Goal: Transaction & Acquisition: Purchase product/service

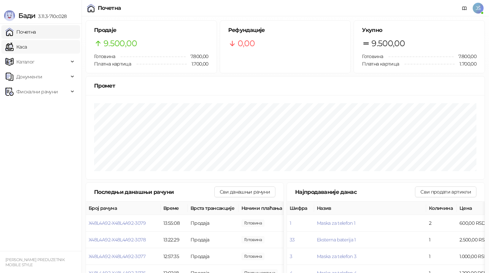
click at [27, 45] on link "Каса" at bounding box center [15, 47] width 21 height 14
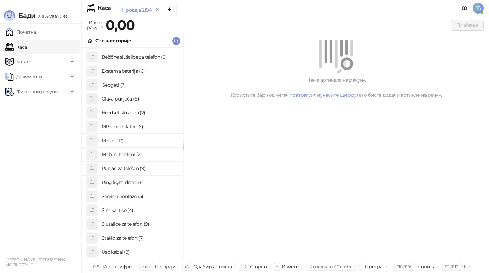
scroll to position [28, 0]
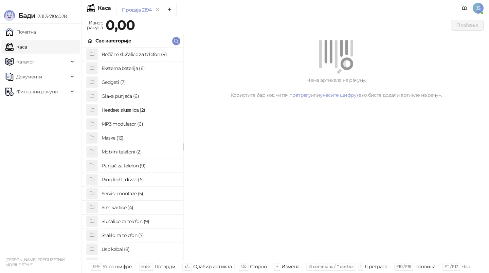
click at [137, 233] on h4 "Staklo za telefon (7)" at bounding box center [140, 235] width 76 height 11
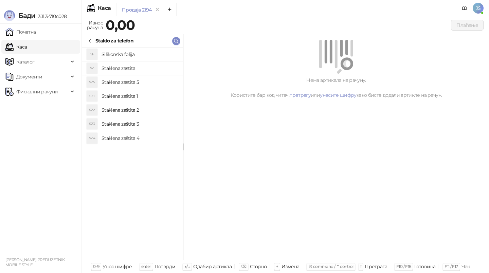
click at [154, 107] on h4 "Staklena zaštita 2" at bounding box center [140, 110] width 76 height 11
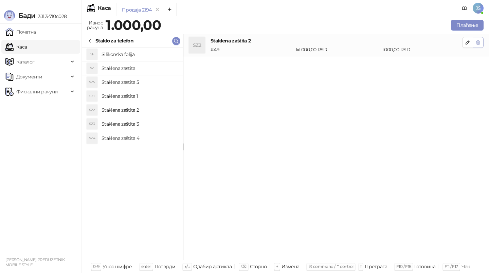
click at [477, 47] on button "button" at bounding box center [478, 42] width 11 height 11
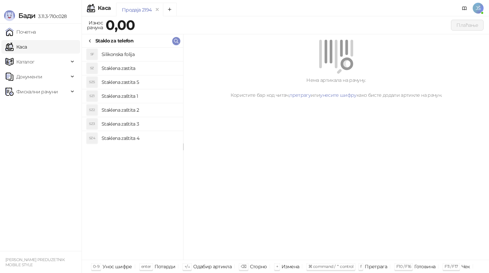
click at [155, 64] on h4 "Staklena zastita" at bounding box center [140, 68] width 76 height 11
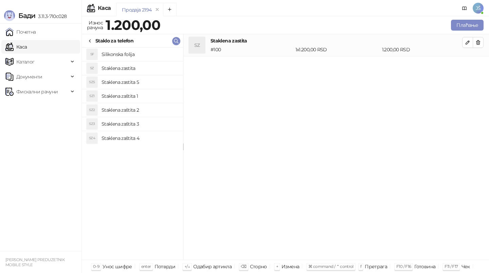
click at [158, 76] on li "SZ5 Staklena zastita 5" at bounding box center [132, 82] width 101 height 14
click at [480, 42] on icon "button" at bounding box center [479, 42] width 4 height 4
click at [478, 28] on button "Плаћање" at bounding box center [467, 25] width 33 height 11
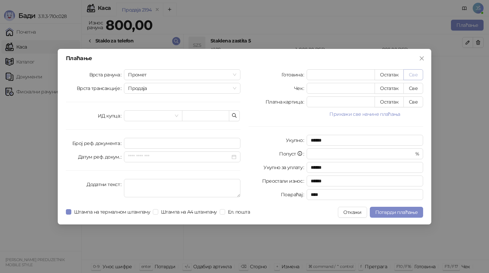
click at [416, 74] on button "Све" at bounding box center [413, 74] width 20 height 11
type input "***"
type input "****"
click at [396, 212] on span "Потврди плаћање" at bounding box center [396, 212] width 42 height 6
